Goal: Communication & Community: Connect with others

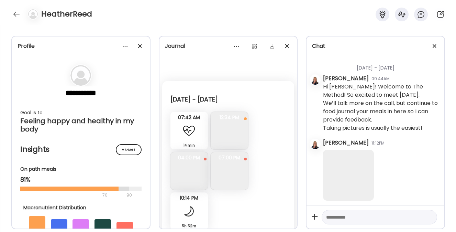
scroll to position [48932, 0]
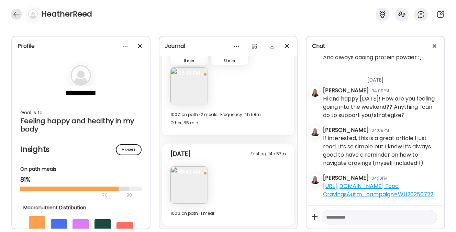
click at [13, 11] on div at bounding box center [16, 14] width 11 height 11
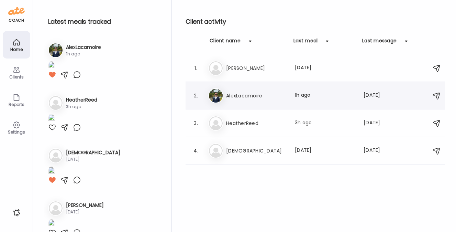
click at [239, 89] on div "Al AlexLacamoire Last meal: 1h ago Last message: [DATE] You: [URL][DOMAIN_NAME]" at bounding box center [316, 95] width 216 height 15
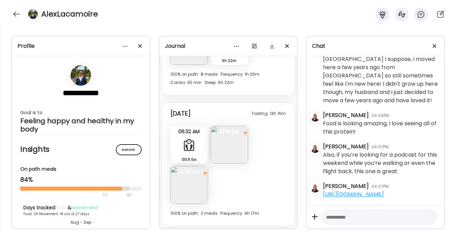
scroll to position [105897, 0]
click at [15, 12] on div at bounding box center [16, 14] width 11 height 11
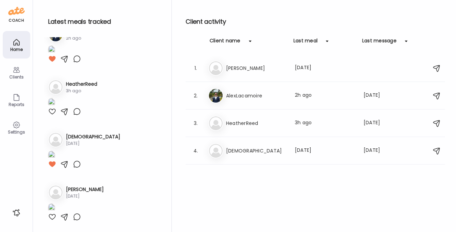
scroll to position [0, 0]
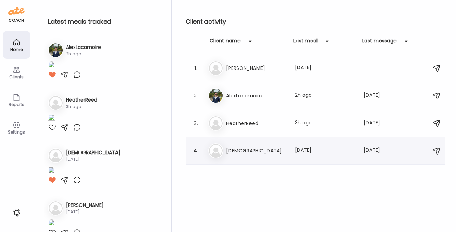
click at [251, 152] on h3 "[DEMOGRAPHIC_DATA]" at bounding box center [256, 150] width 60 height 8
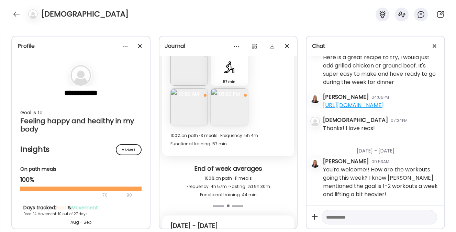
scroll to position [4040, 0]
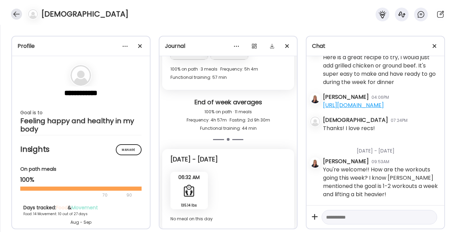
click at [15, 13] on div at bounding box center [16, 14] width 11 height 11
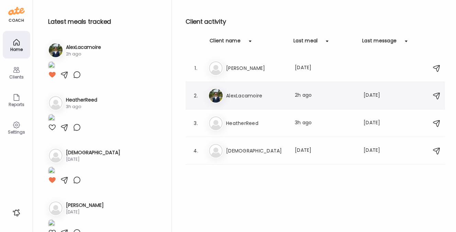
click at [260, 90] on div "Al AlexLacamoire Last meal: 2h ago Last message: [DATE] You: [URL][DOMAIN_NAME]" at bounding box center [316, 95] width 216 height 15
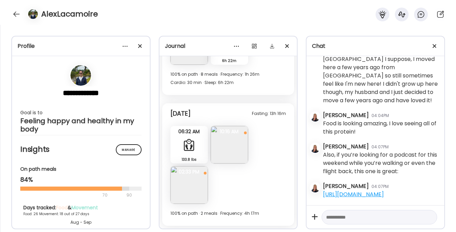
scroll to position [106005, 0]
click at [17, 10] on div at bounding box center [16, 14] width 11 height 11
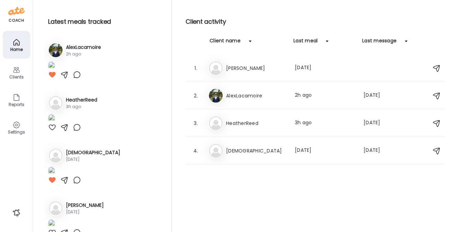
click at [12, 123] on icon at bounding box center [16, 125] width 8 height 8
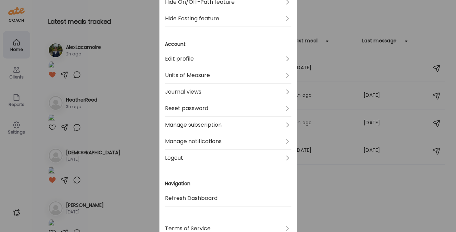
scroll to position [243, 0]
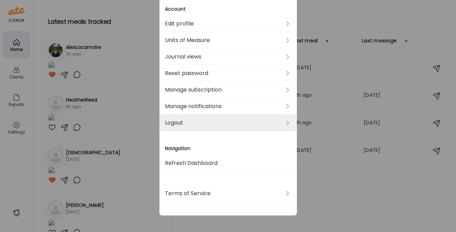
click at [179, 124] on link "Logout" at bounding box center [228, 122] width 126 height 16
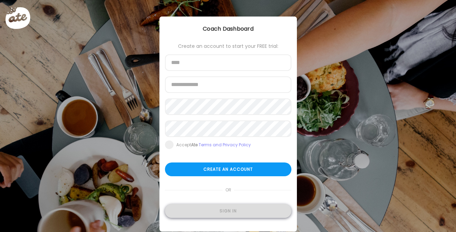
type input "**********"
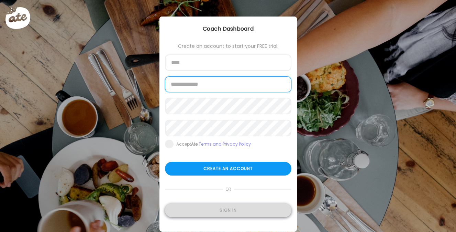
type input "**********"
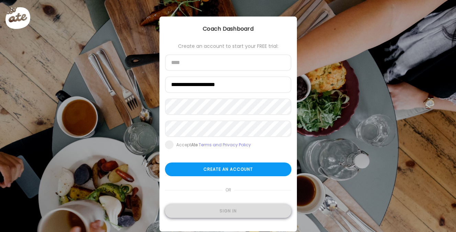
click at [222, 213] on div "Sign in" at bounding box center [228, 211] width 126 height 14
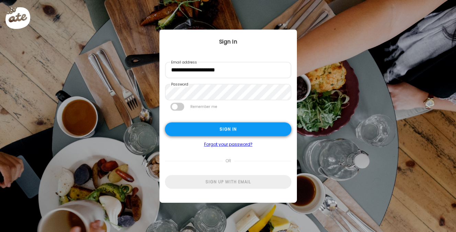
click at [204, 127] on div "Sign in" at bounding box center [228, 129] width 126 height 14
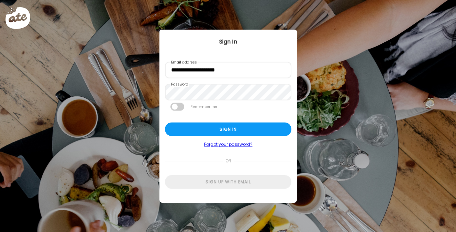
type textarea "**********"
type input "**********"
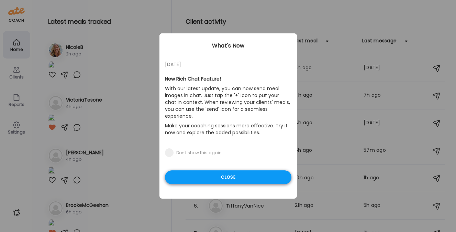
click at [221, 170] on div "Close" at bounding box center [228, 177] width 126 height 14
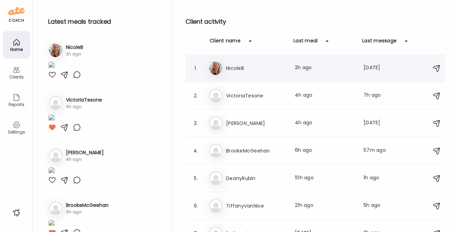
click at [240, 69] on h3 "NicoleB" at bounding box center [256, 68] width 60 height 8
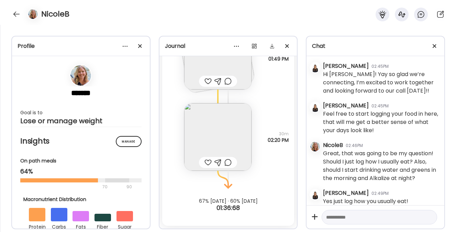
scroll to position [99, 0]
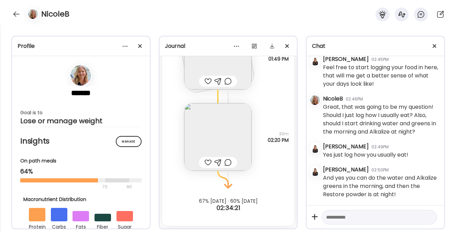
click at [342, 216] on textarea at bounding box center [373, 217] width 94 height 8
type textarea "**********"
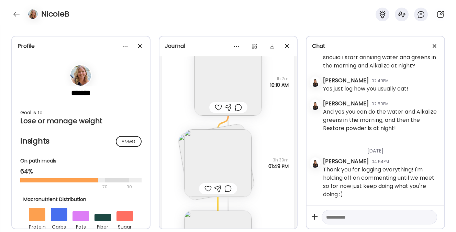
scroll to position [995, 0]
click at [197, 167] on img at bounding box center [217, 161] width 67 height 67
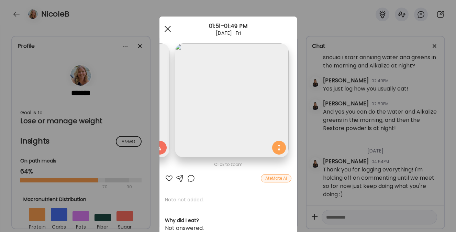
click at [165, 26] on div at bounding box center [168, 29] width 14 height 14
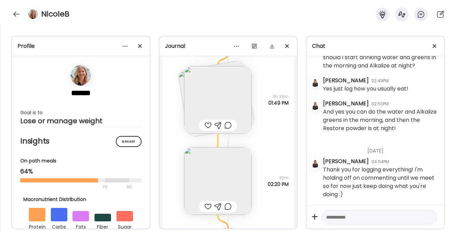
scroll to position [1102, 0]
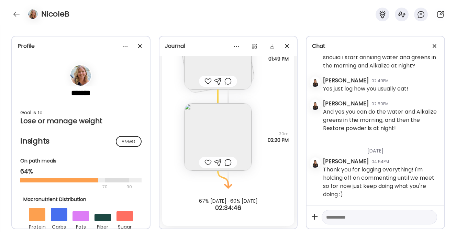
click at [189, 150] on img at bounding box center [217, 136] width 67 height 67
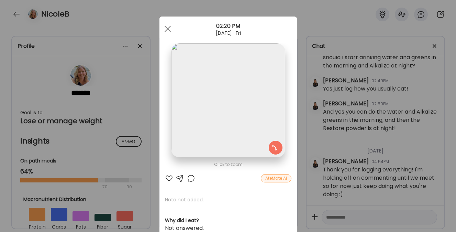
scroll to position [0, 0]
click at [166, 32] on div at bounding box center [168, 29] width 14 height 14
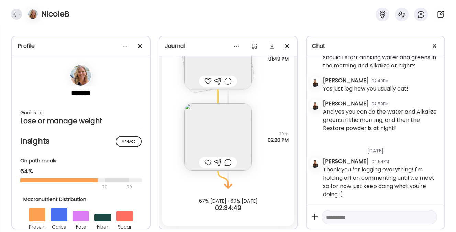
click at [15, 10] on div at bounding box center [16, 14] width 11 height 11
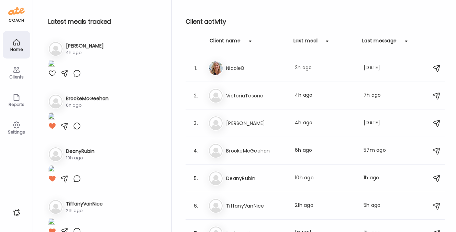
scroll to position [107, 0]
click at [244, 123] on h3 "MaryKate" at bounding box center [256, 123] width 60 height 8
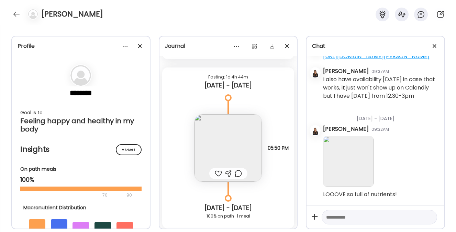
scroll to position [11436, 0]
click at [216, 175] on div at bounding box center [218, 175] width 7 height 8
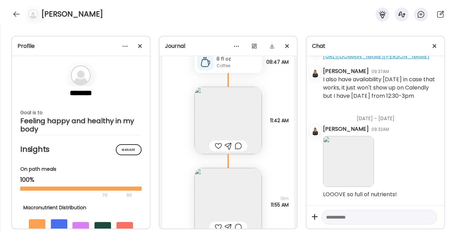
scroll to position [12026, 0]
click at [214, 130] on img at bounding box center [227, 119] width 67 height 67
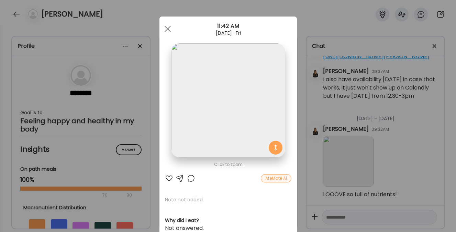
click at [168, 177] on div at bounding box center [169, 178] width 8 height 8
click at [165, 25] on div at bounding box center [168, 29] width 14 height 14
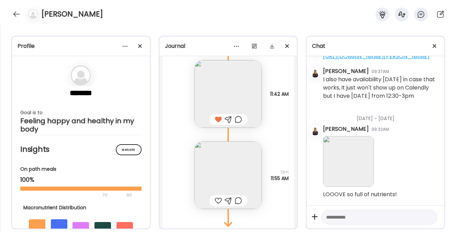
scroll to position [12067, 0]
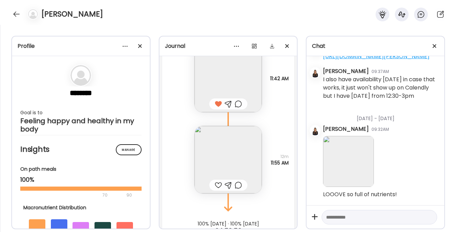
click at [215, 186] on div at bounding box center [218, 185] width 7 height 8
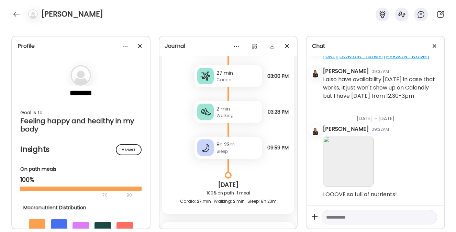
scroll to position [11736, 0]
click at [15, 14] on div at bounding box center [16, 14] width 11 height 11
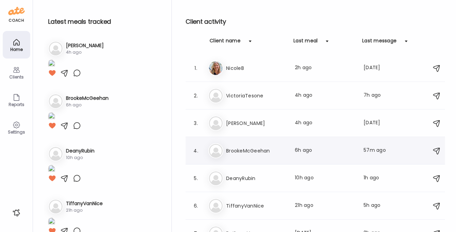
click at [234, 150] on h3 "BrookeMcGeehan" at bounding box center [256, 150] width 60 height 8
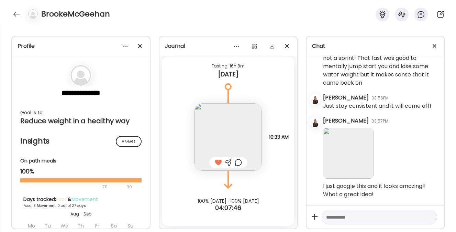
scroll to position [2765, 0]
click at [19, 17] on div at bounding box center [16, 14] width 11 height 11
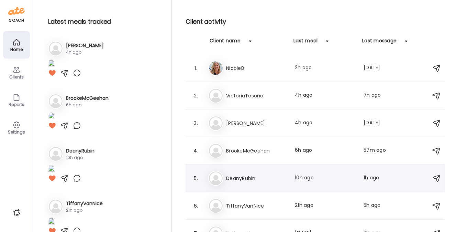
click at [253, 177] on h3 "DeanyRubin" at bounding box center [256, 178] width 60 height 8
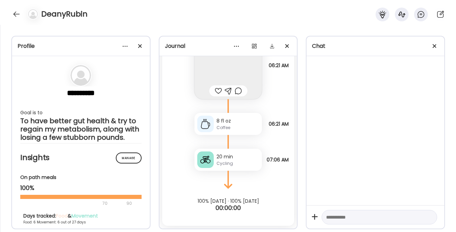
scroll to position [0, 0]
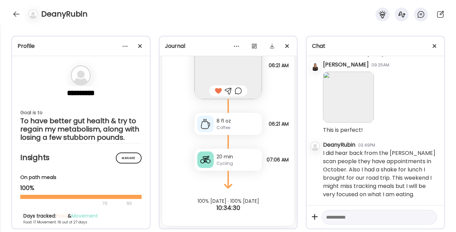
click at [352, 216] on textarea at bounding box center [373, 217] width 94 height 8
type textarea "**********"
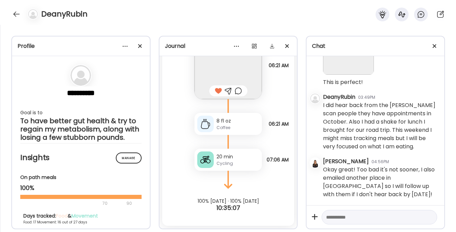
scroll to position [2401, 0]
click at [350, 214] on textarea at bounding box center [373, 217] width 94 height 8
type textarea "**********"
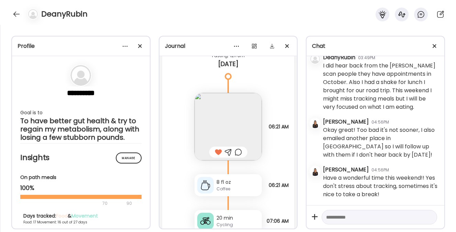
scroll to position [6436, 0]
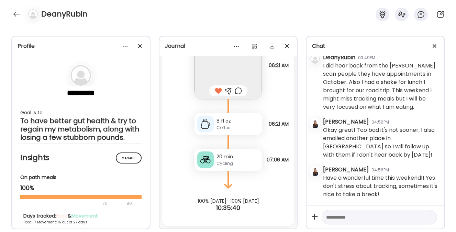
click at [218, 163] on div "Cycling" at bounding box center [237, 163] width 43 height 6
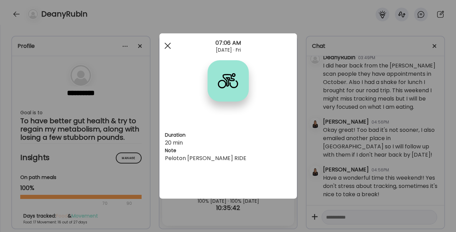
click at [166, 45] on div at bounding box center [168, 46] width 14 height 14
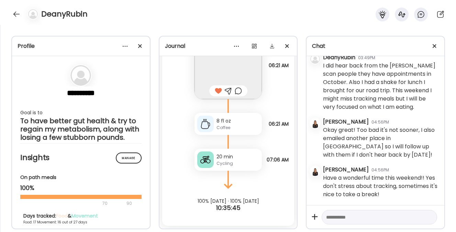
click at [342, 220] on textarea at bounding box center [373, 217] width 94 height 8
type textarea "**********"
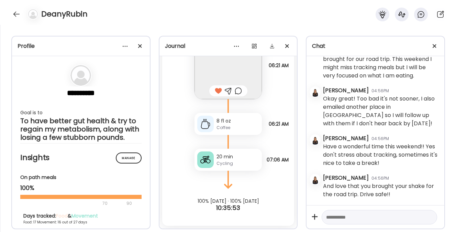
scroll to position [2472, 0]
click at [15, 11] on div at bounding box center [16, 14] width 11 height 11
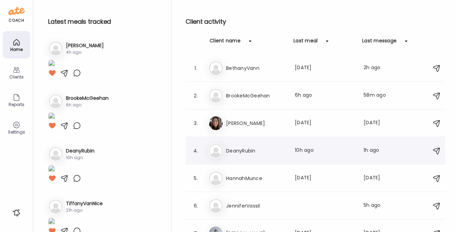
scroll to position [64, 0]
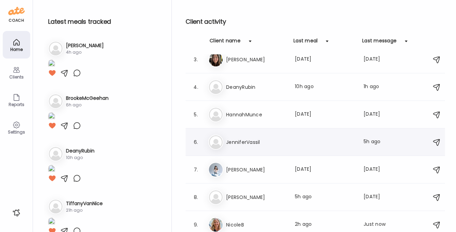
click at [238, 146] on div "Je JenniferVassil Last message: 5h ago You: Hi Jennifer! So glad we’re connecte…" at bounding box center [316, 141] width 216 height 15
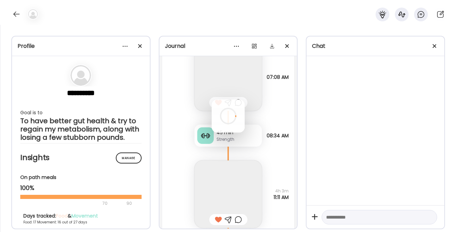
scroll to position [0, 0]
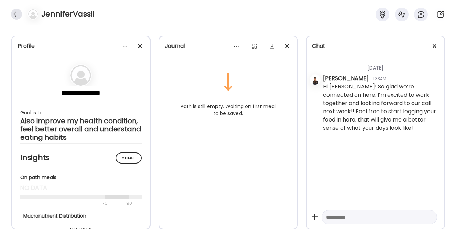
click at [13, 13] on div at bounding box center [16, 14] width 11 height 11
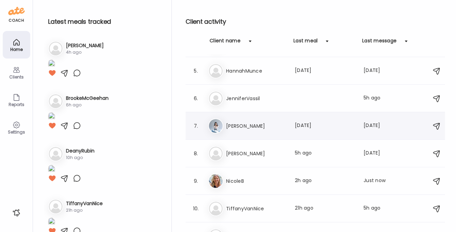
scroll to position [122, 0]
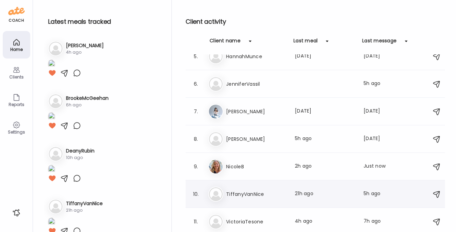
click at [244, 191] on h3 "TiffanyVanNice" at bounding box center [256, 194] width 60 height 8
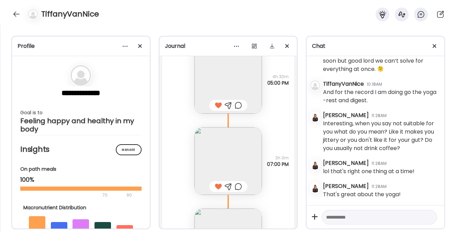
scroll to position [13255, 0]
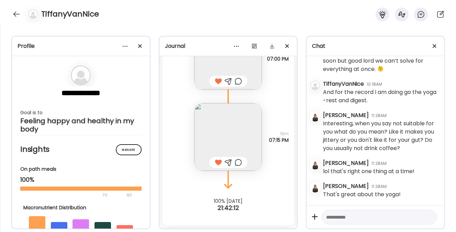
click at [343, 220] on textarea at bounding box center [373, 217] width 94 height 8
click at [18, 15] on div at bounding box center [16, 14] width 11 height 11
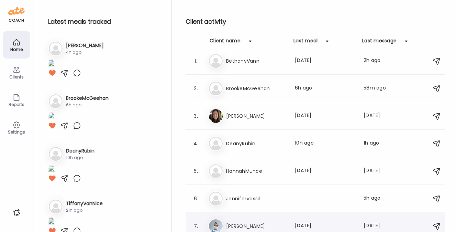
scroll to position [0, 0]
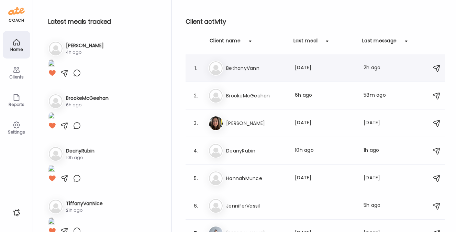
click at [247, 68] on h3 "BethanyVann" at bounding box center [256, 68] width 60 height 8
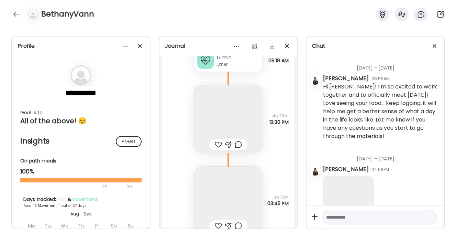
scroll to position [7824, 0]
